Goal: Transaction & Acquisition: Purchase product/service

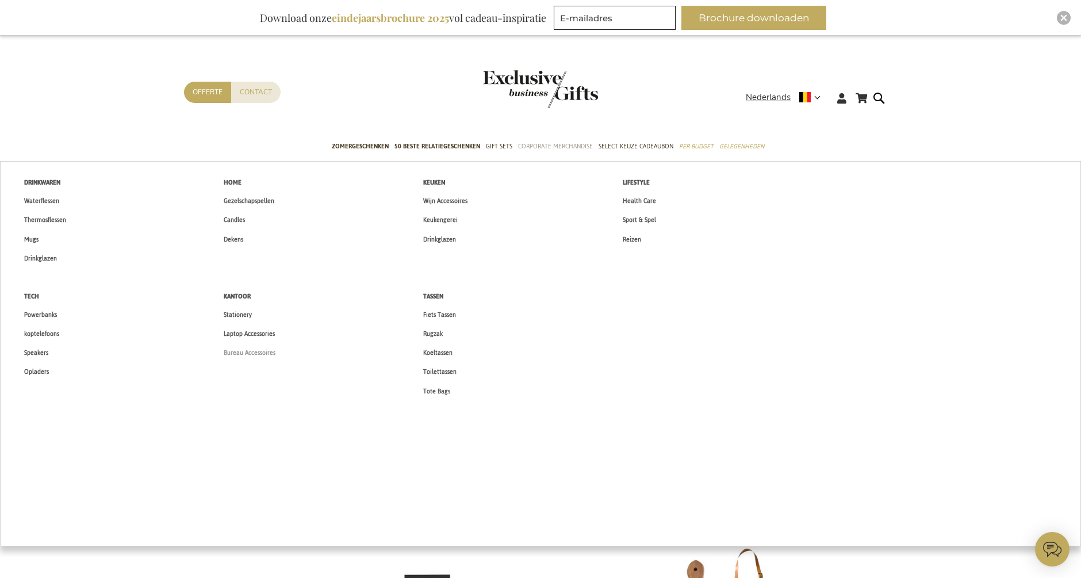
click at [245, 352] on span "Bureau Accessoires" at bounding box center [250, 353] width 52 height 12
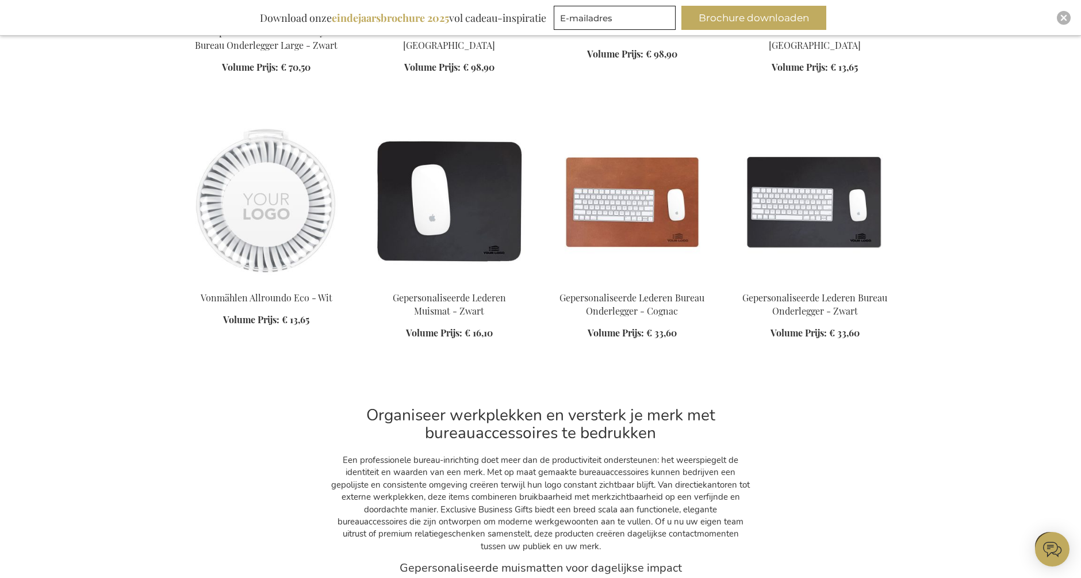
scroll to position [1491, 0]
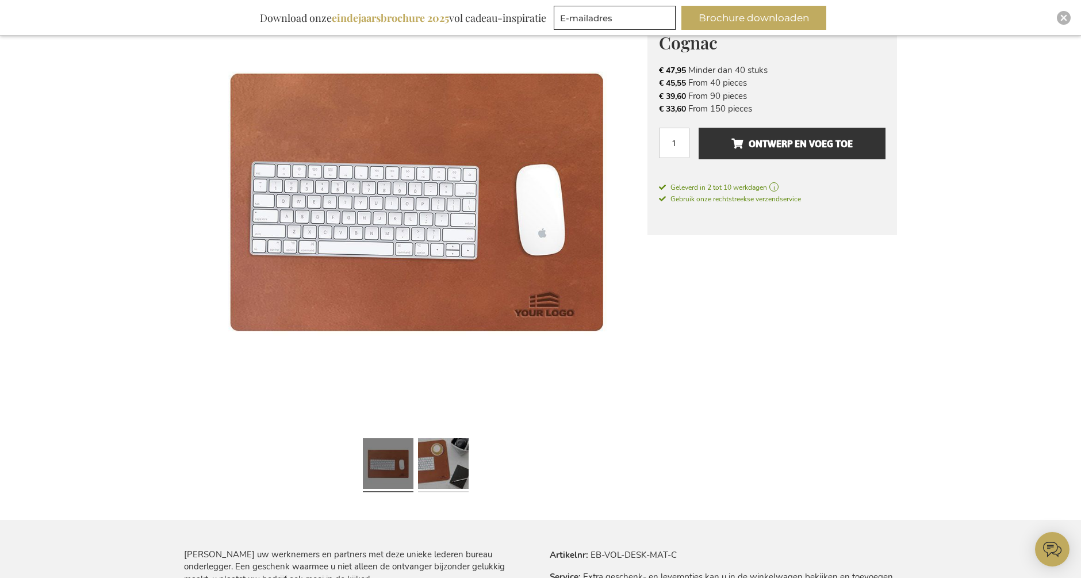
drag, startPoint x: 449, startPoint y: 469, endPoint x: 461, endPoint y: 469, distance: 12.1
click at [450, 469] on link at bounding box center [443, 465] width 51 height 63
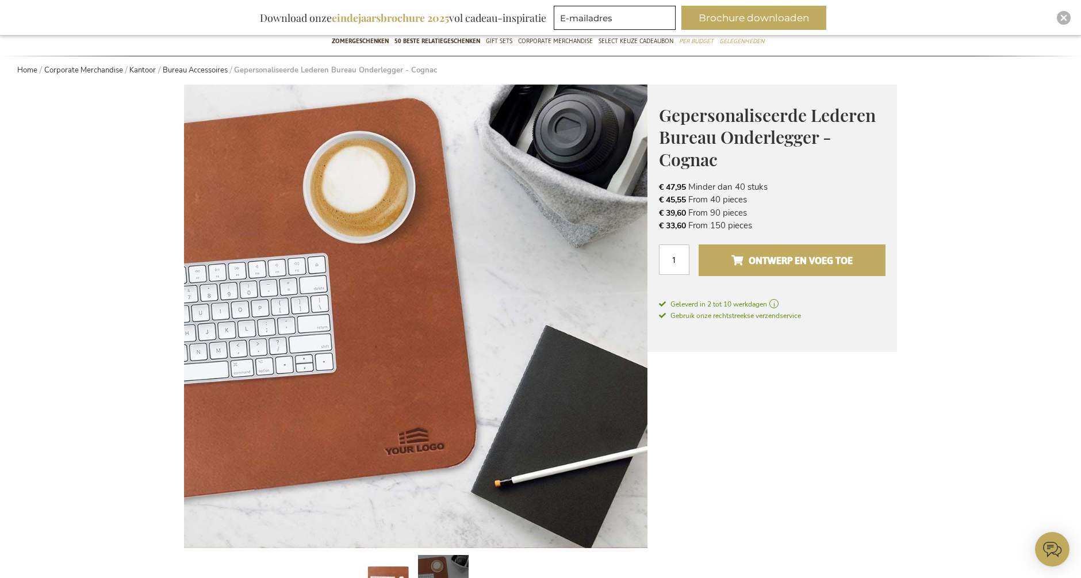
scroll to position [107, 0]
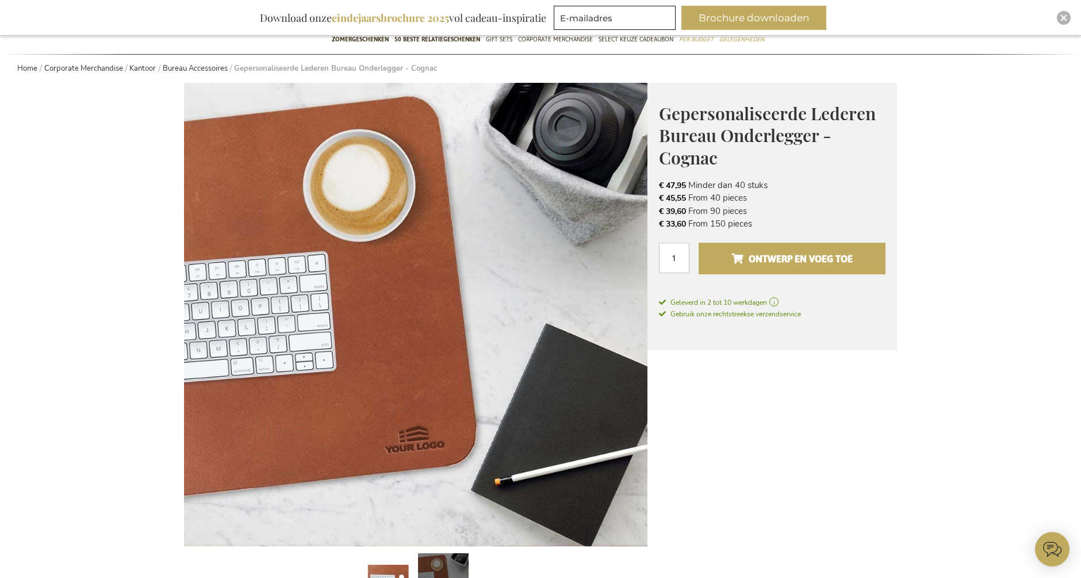
click at [774, 249] on span "Ontwerp en voeg toe" at bounding box center [791, 258] width 121 height 18
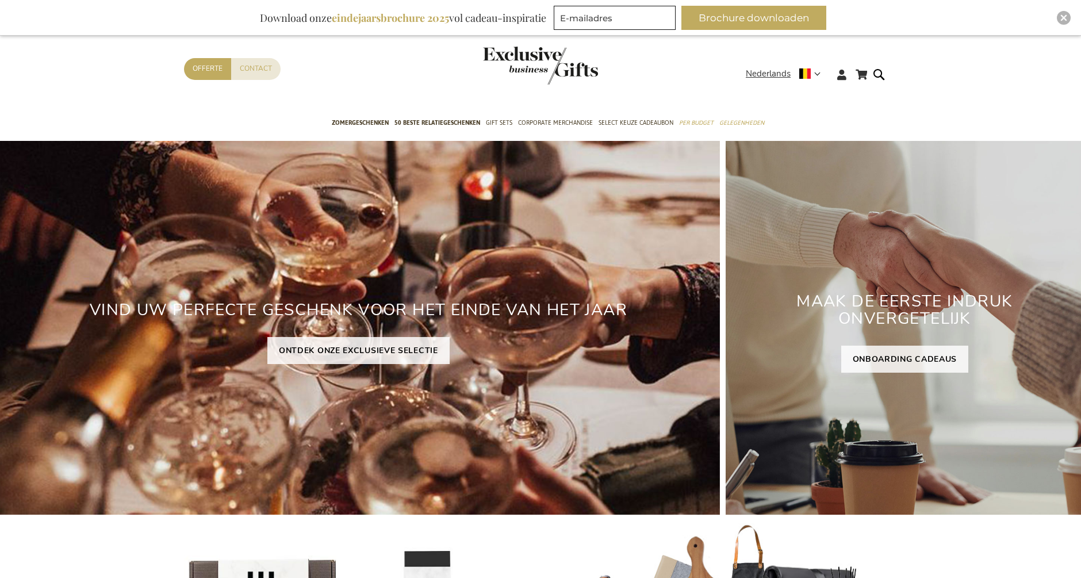
click at [880, 57] on header "Winkelwagen Winkelwagen Sluiten U heeft geen product(en) in uw winkelwagen. Ga …" at bounding box center [540, 60] width 1081 height 97
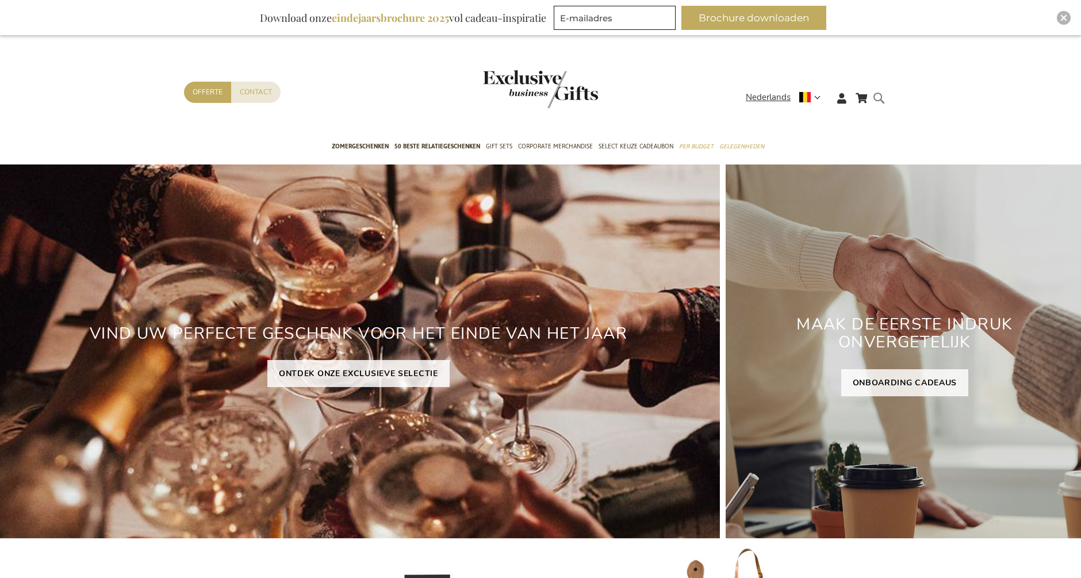
click at [882, 97] on form "Search Search" at bounding box center [881, 107] width 11 height 33
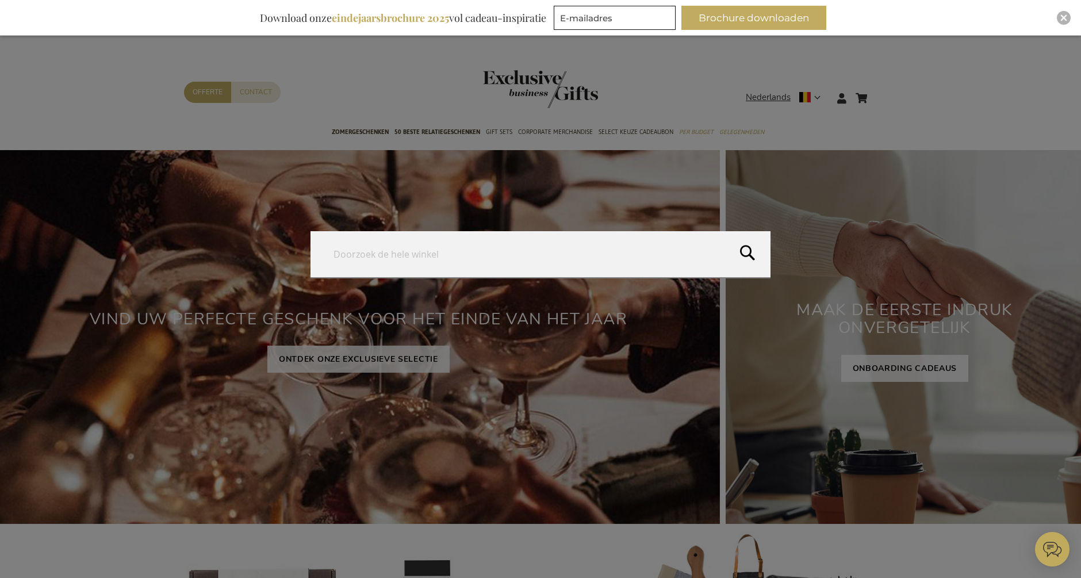
type input ","
type input "nespresso"
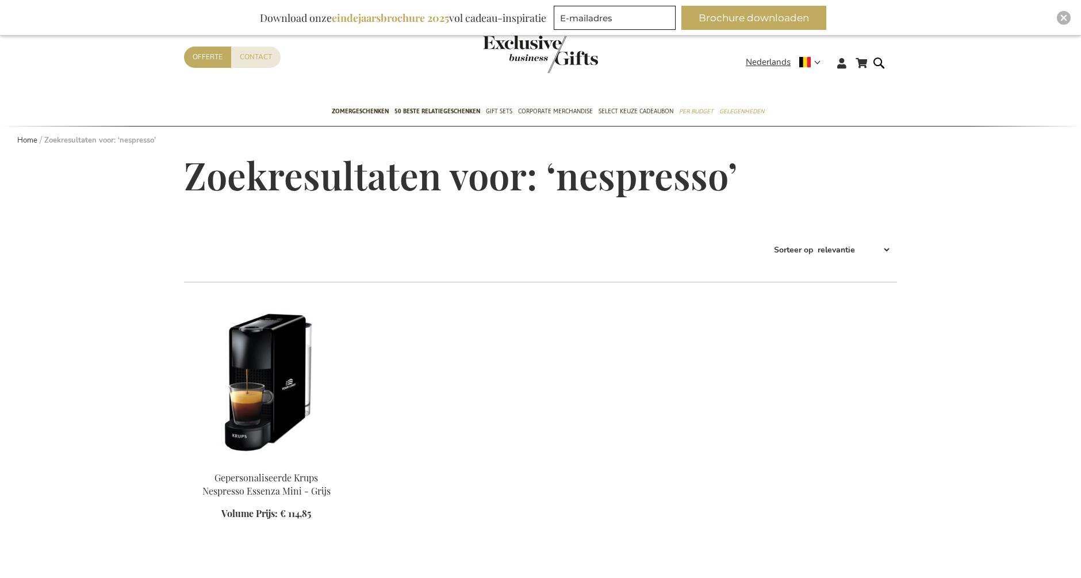
click at [287, 365] on img at bounding box center [266, 381] width 164 height 161
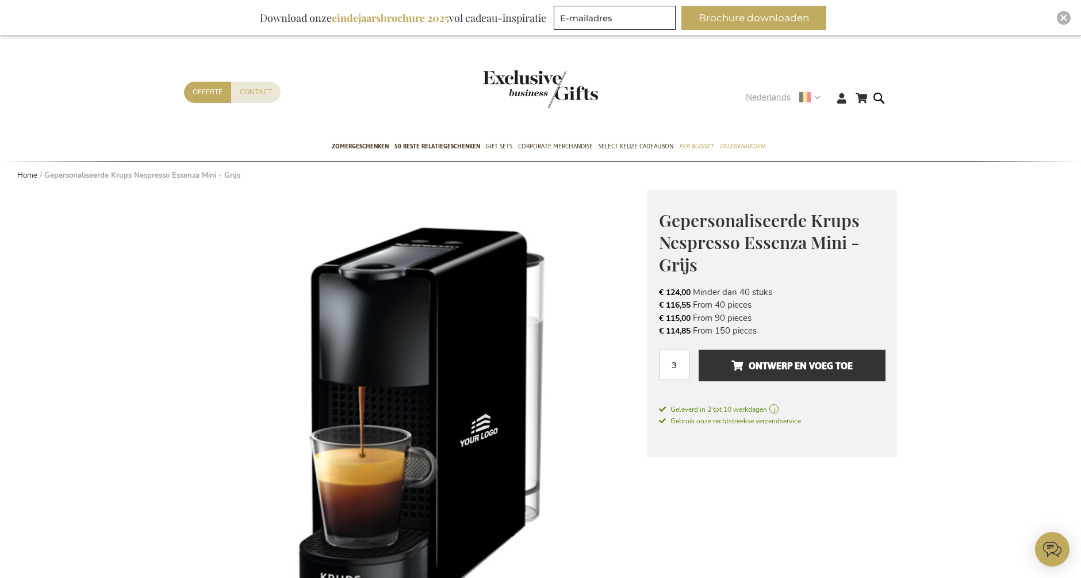
click at [777, 98] on span "Nederlands" at bounding box center [768, 97] width 45 height 13
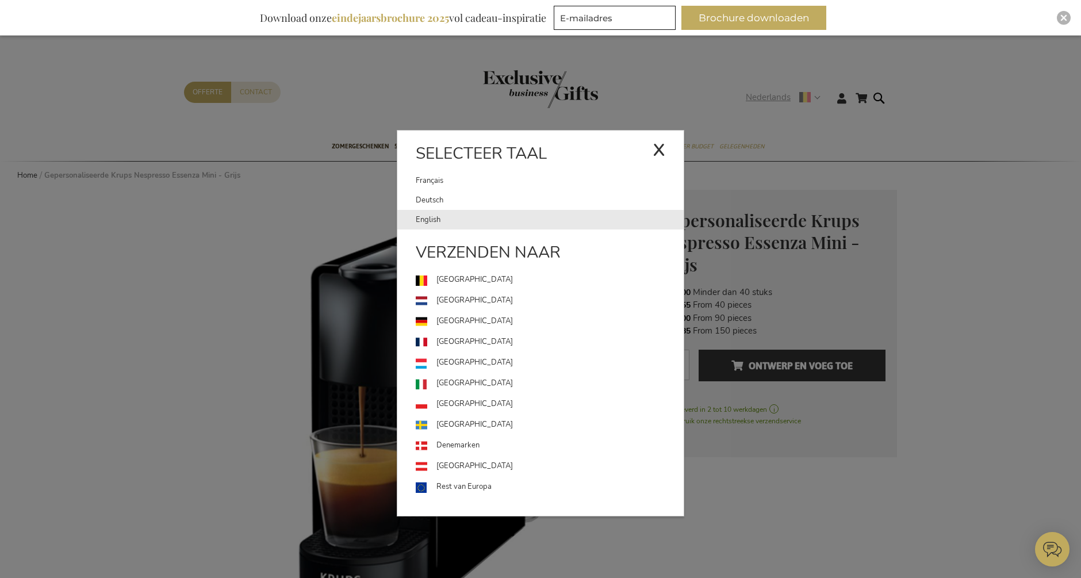
click at [472, 216] on link "English" at bounding box center [550, 220] width 268 height 20
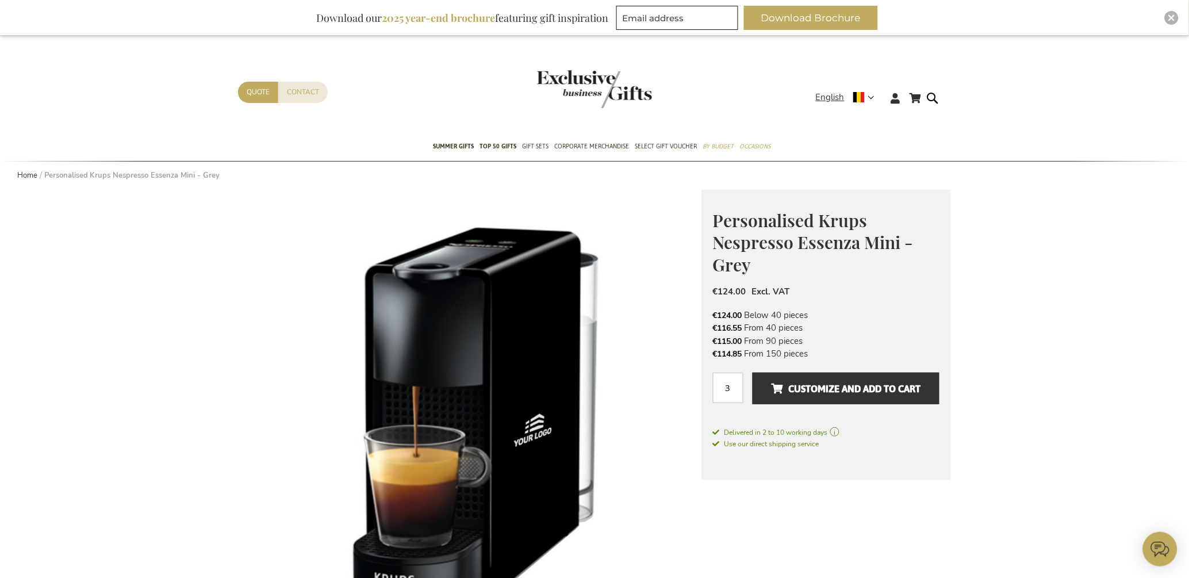
click at [613, 94] on img "store logo" at bounding box center [594, 89] width 115 height 38
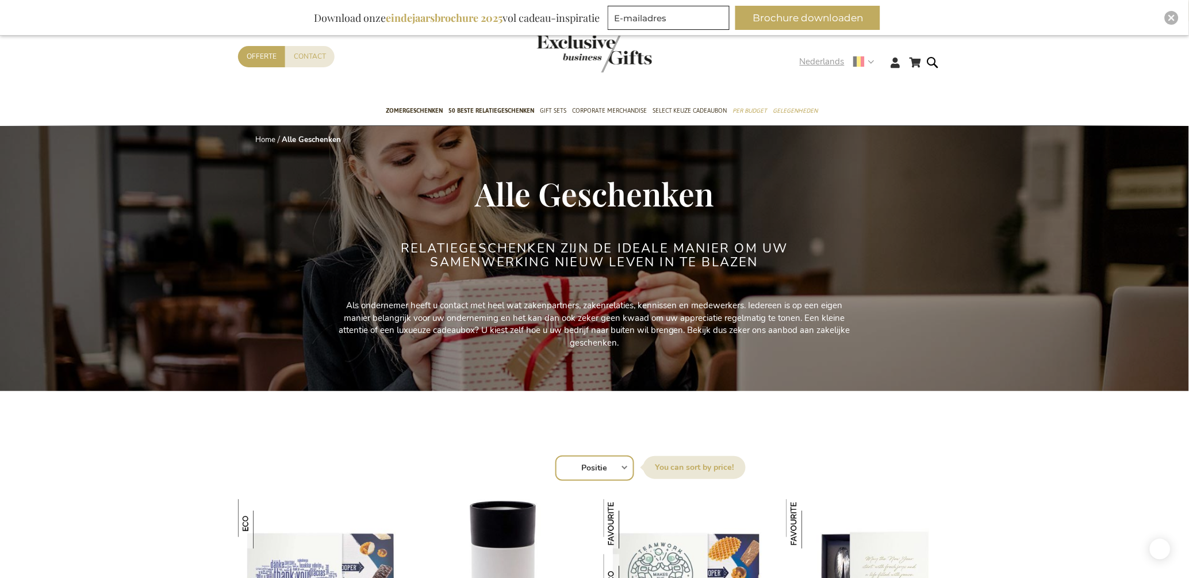
drag, startPoint x: 827, startPoint y: 63, endPoint x: 835, endPoint y: 68, distance: 9.9
click at [827, 63] on span "Nederlands" at bounding box center [822, 61] width 45 height 13
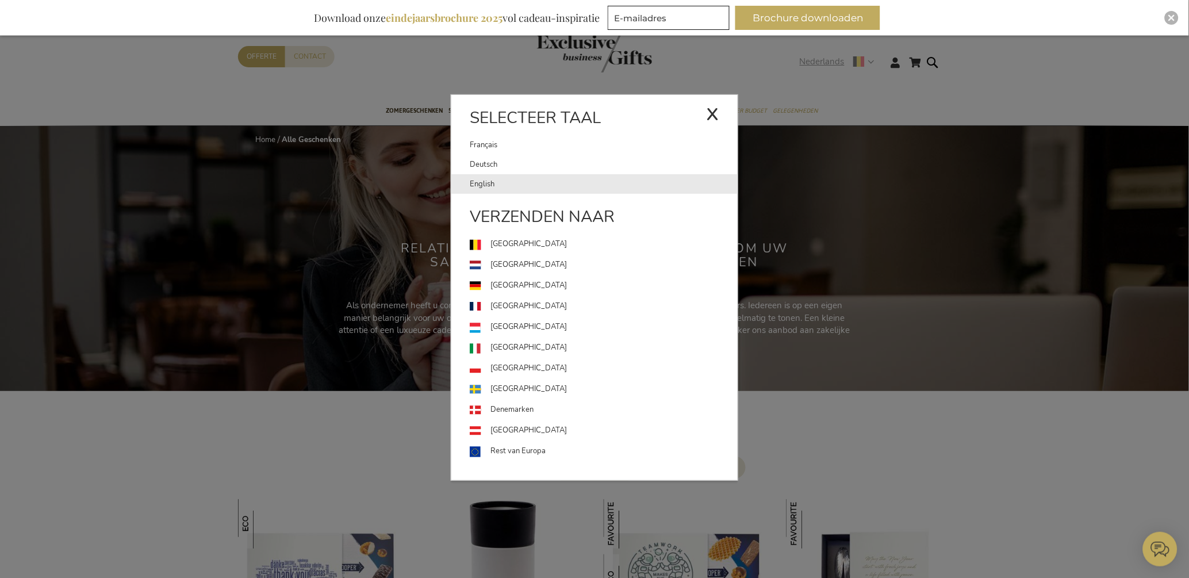
click at [551, 187] on link "English" at bounding box center [604, 184] width 268 height 20
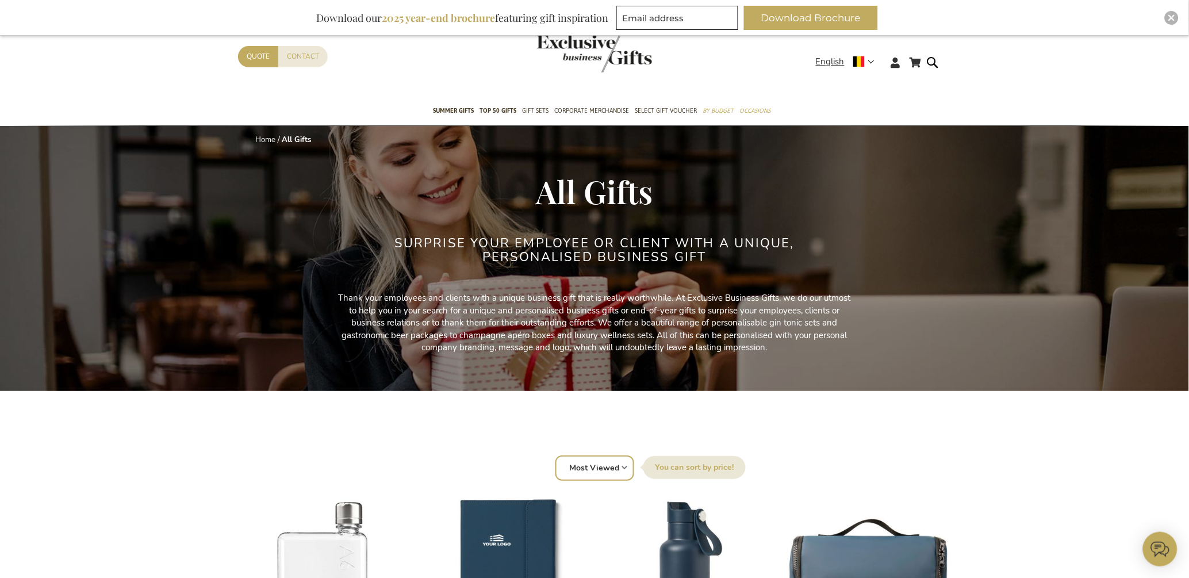
select select "new"
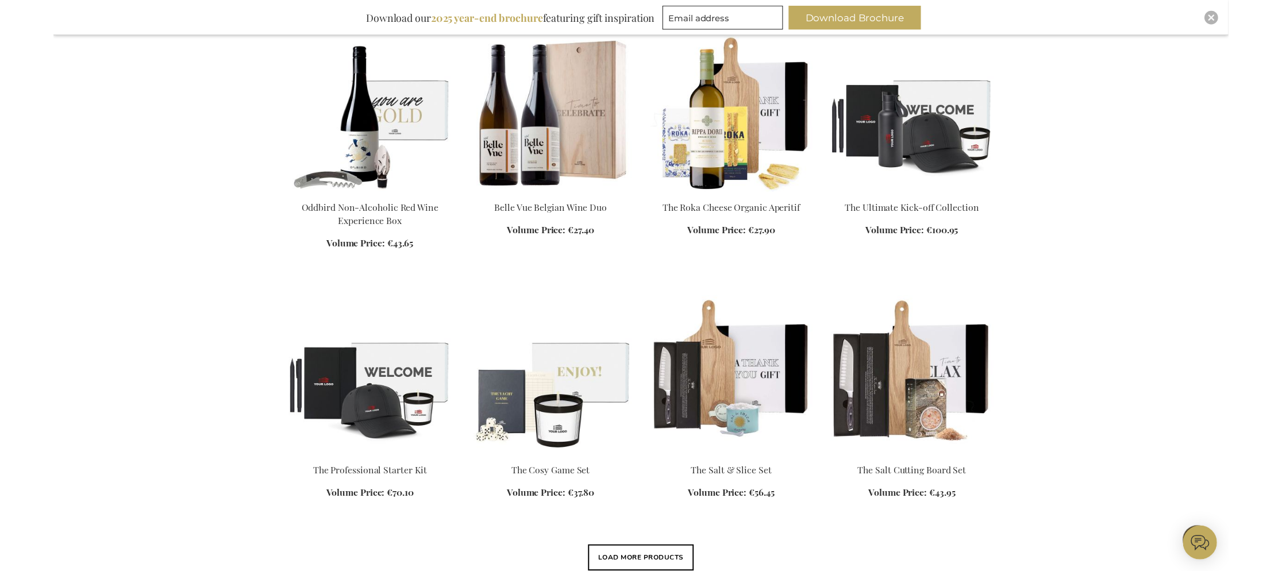
scroll to position [740, 0]
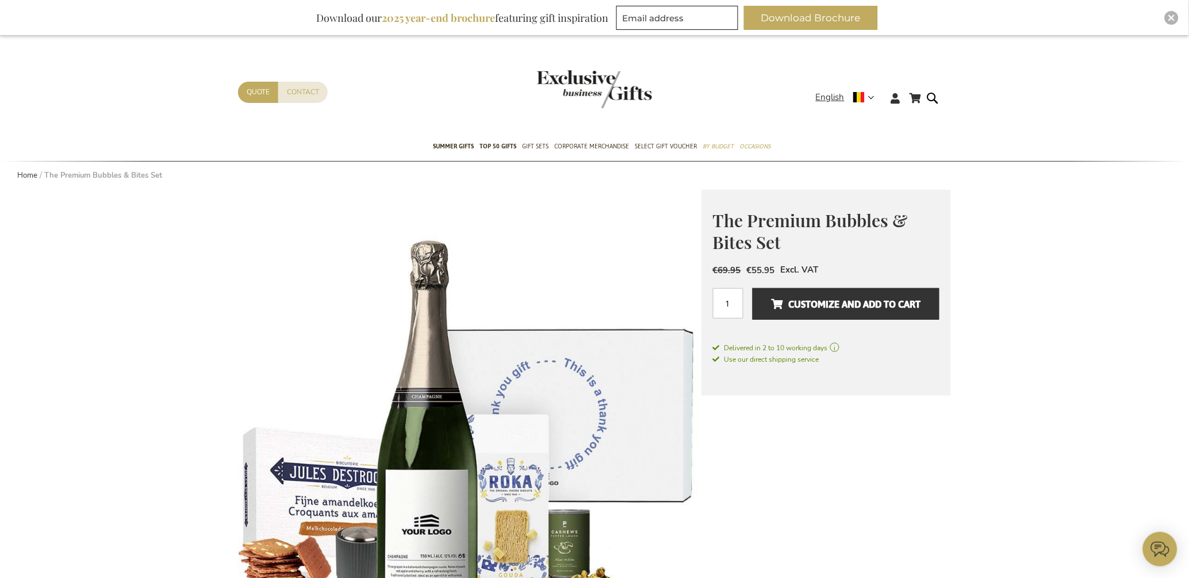
drag, startPoint x: 462, startPoint y: 349, endPoint x: 478, endPoint y: 312, distance: 40.2
click at [501, 253] on img at bounding box center [469, 421] width 463 height 463
drag, startPoint x: 447, startPoint y: 390, endPoint x: 469, endPoint y: 377, distance: 26.0
click at [469, 377] on img at bounding box center [469, 421] width 463 height 463
drag, startPoint x: 711, startPoint y: 222, endPoint x: 801, endPoint y: 245, distance: 93.1
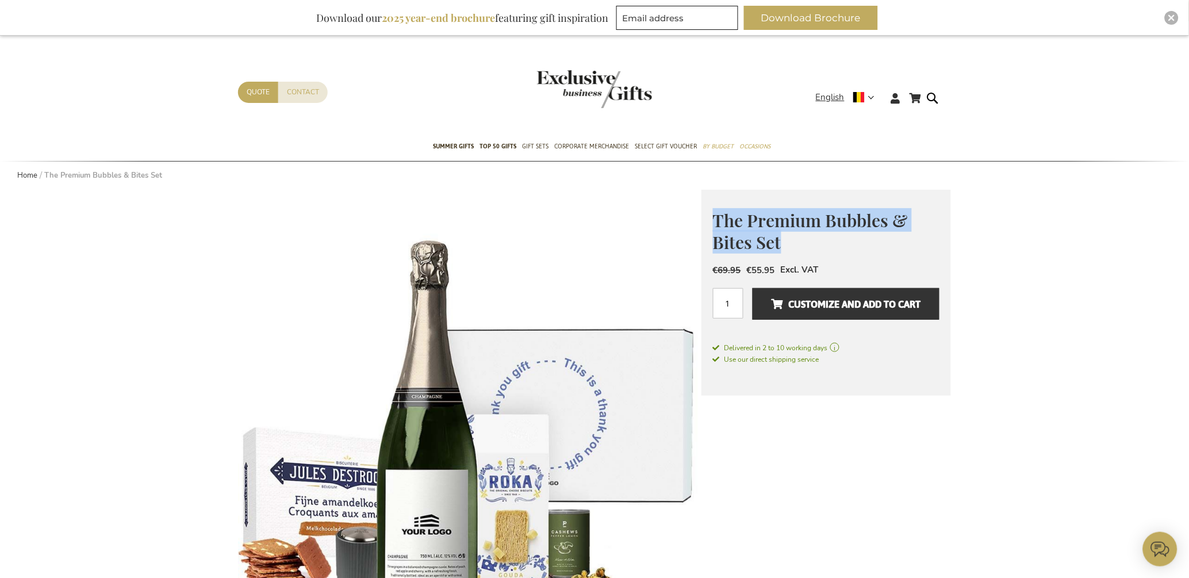
click at [801, 245] on div "The Premium Bubbles & Bites Set Special Price €55.95 Regular Price €69.95 Excl.…" at bounding box center [825, 293] width 249 height 206
copy span "The Premium Bubbles & Bites Set"
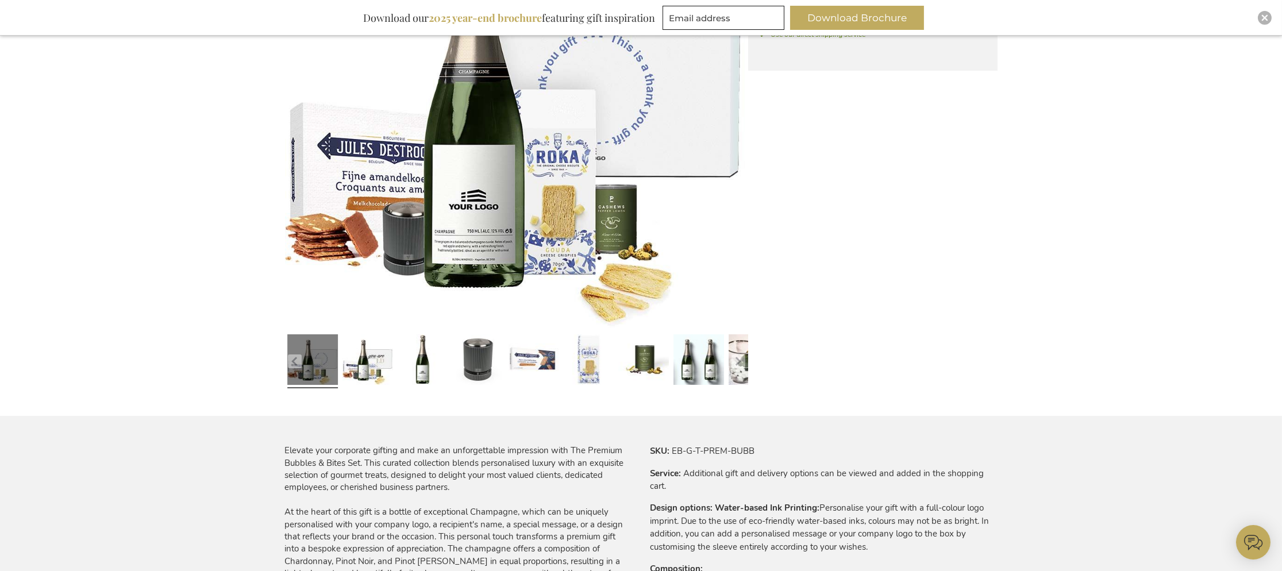
scroll to position [290, 0]
